Goal: Task Accomplishment & Management: Use online tool/utility

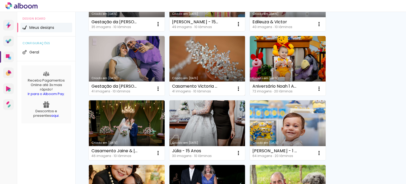
scroll to position [238, 0]
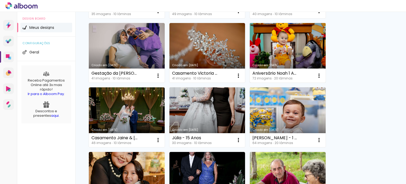
click at [285, 53] on link "Criado em [DATE]" at bounding box center [288, 53] width 76 height 60
